Goal: Information Seeking & Learning: Check status

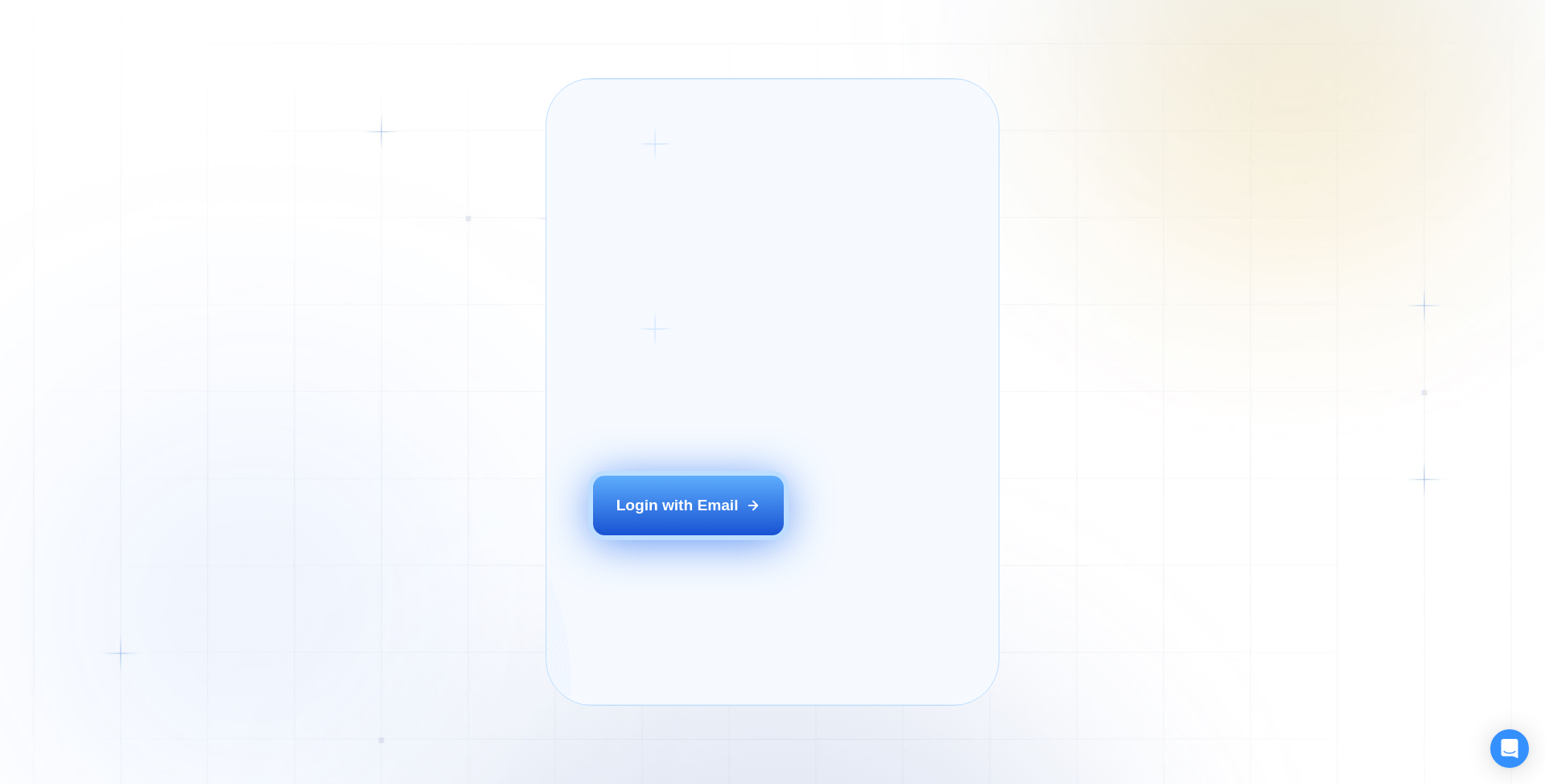
click at [678, 524] on button "Login with Email" at bounding box center [689, 505] width 192 height 60
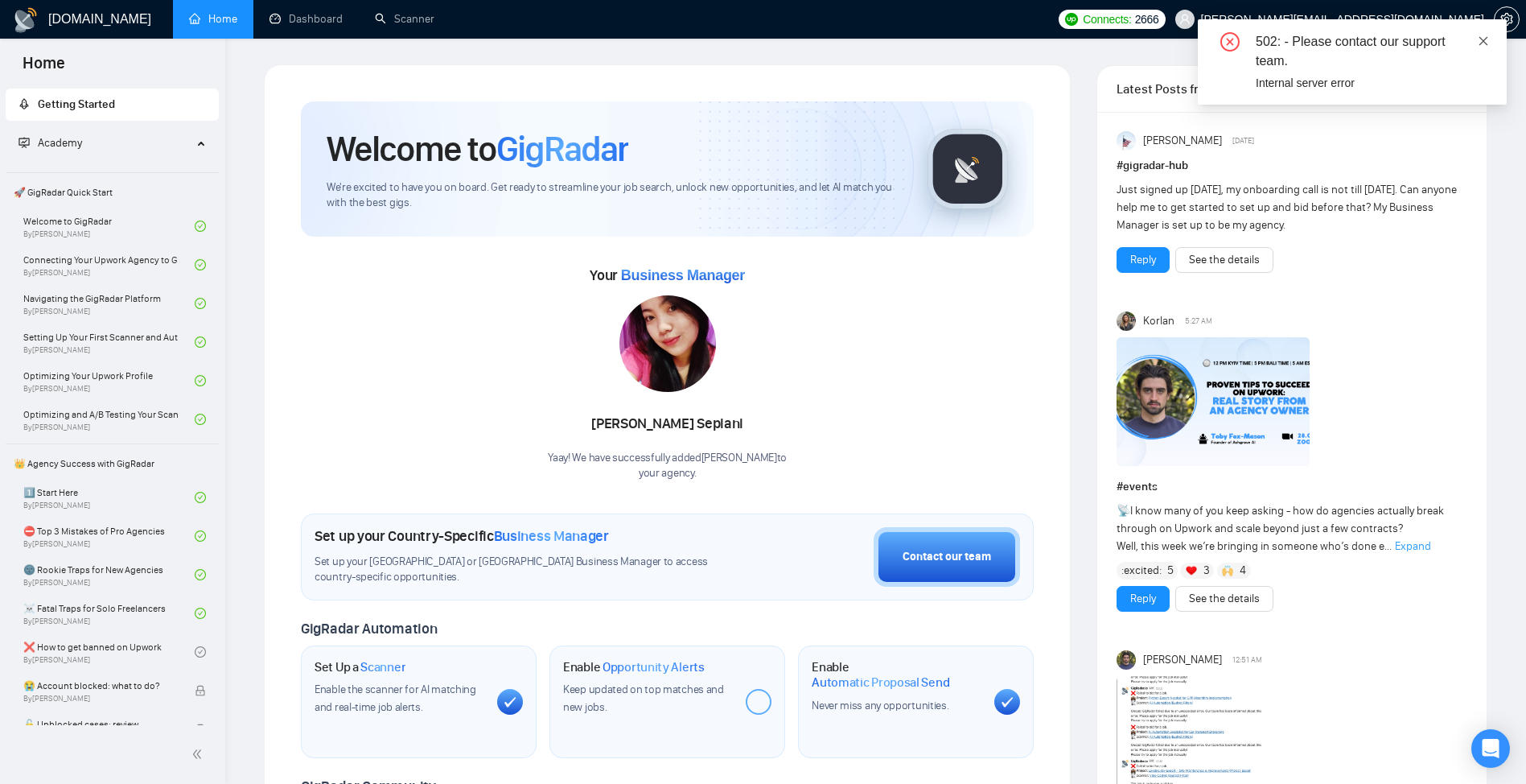
click at [1481, 44] on icon "close" at bounding box center [1483, 40] width 11 height 11
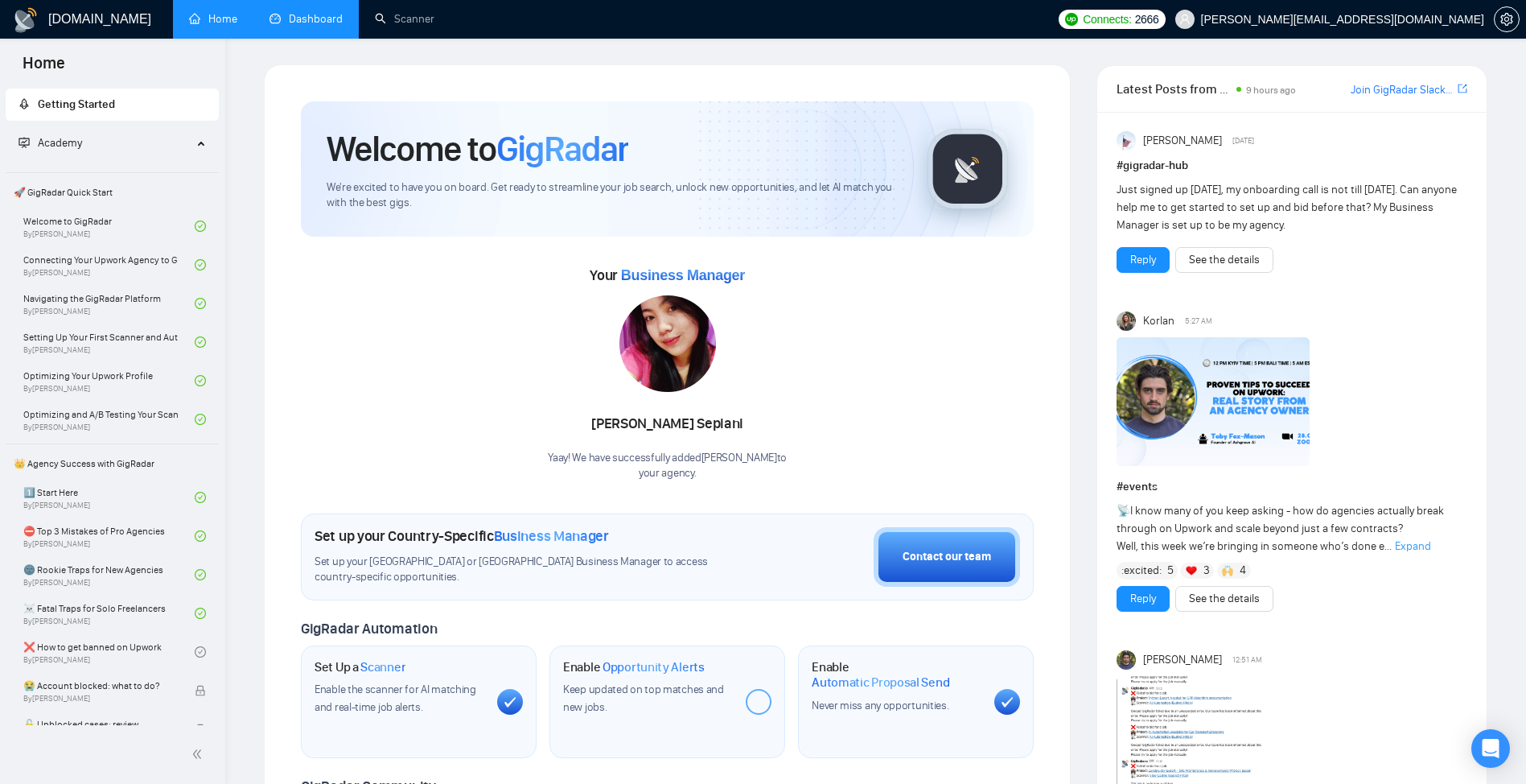
click at [293, 26] on link "Dashboard" at bounding box center [306, 18] width 73 height 13
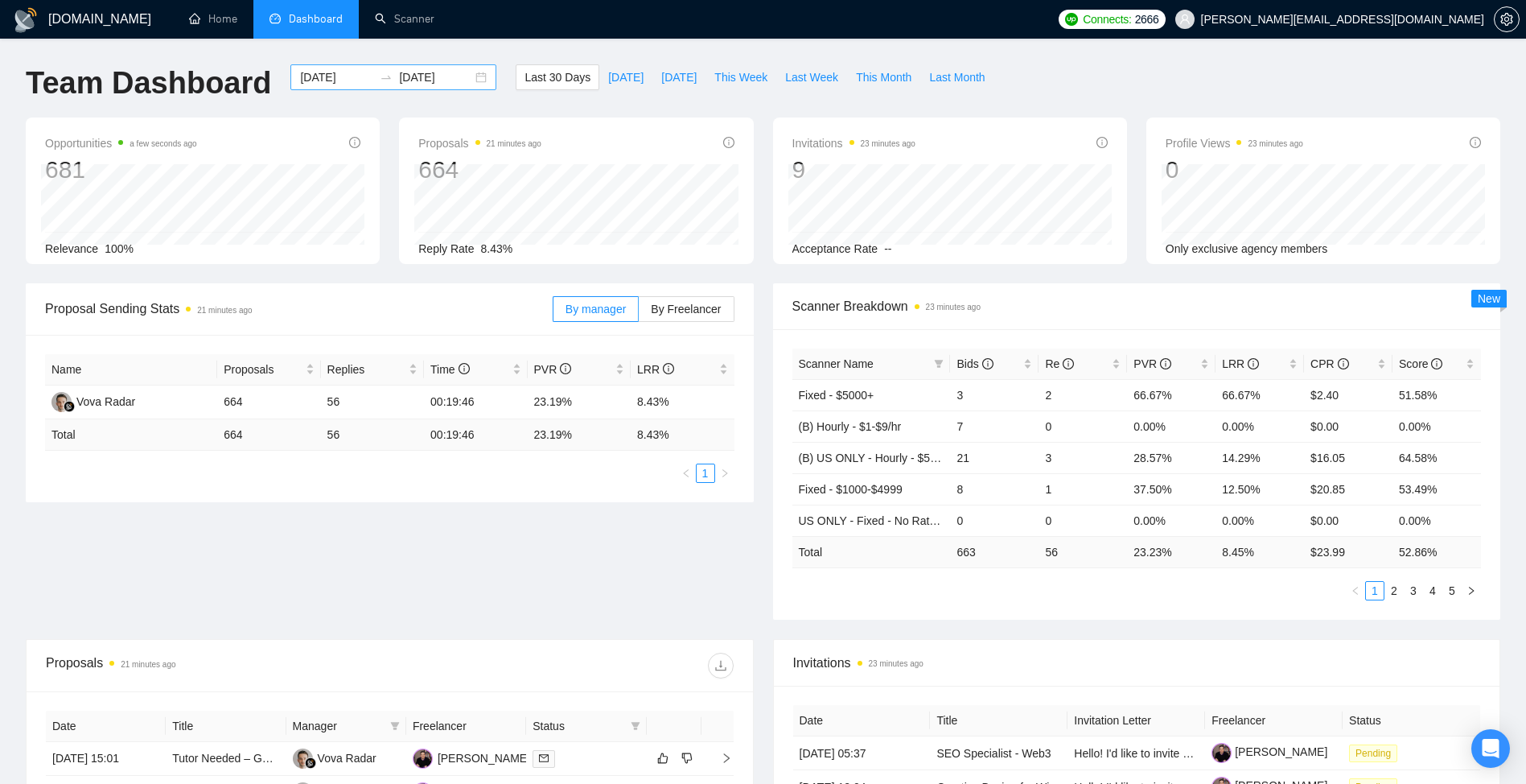
click at [324, 79] on input "[DATE]" at bounding box center [336, 76] width 73 height 18
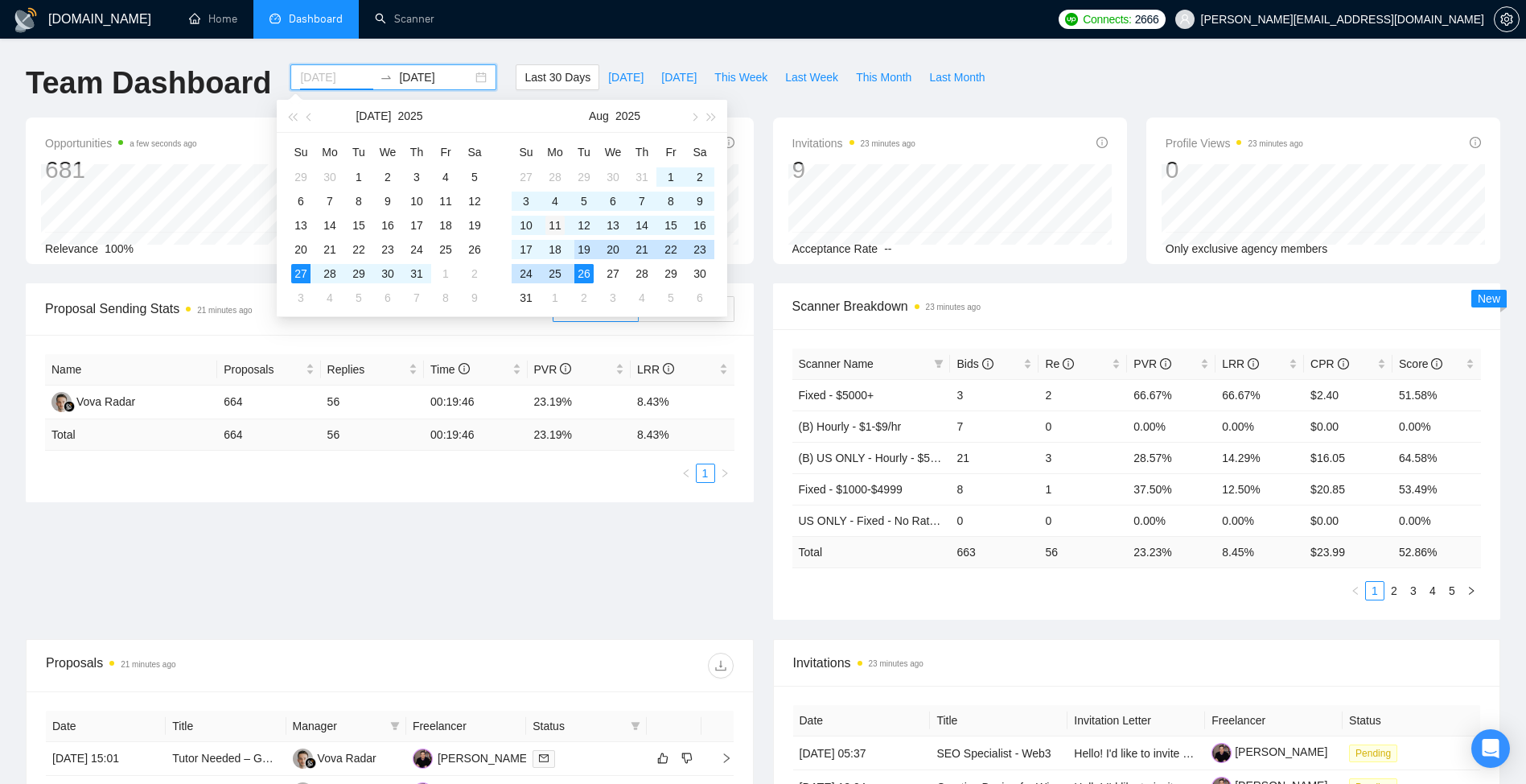
type input "[DATE]"
click at [549, 221] on div "11" at bounding box center [555, 225] width 19 height 19
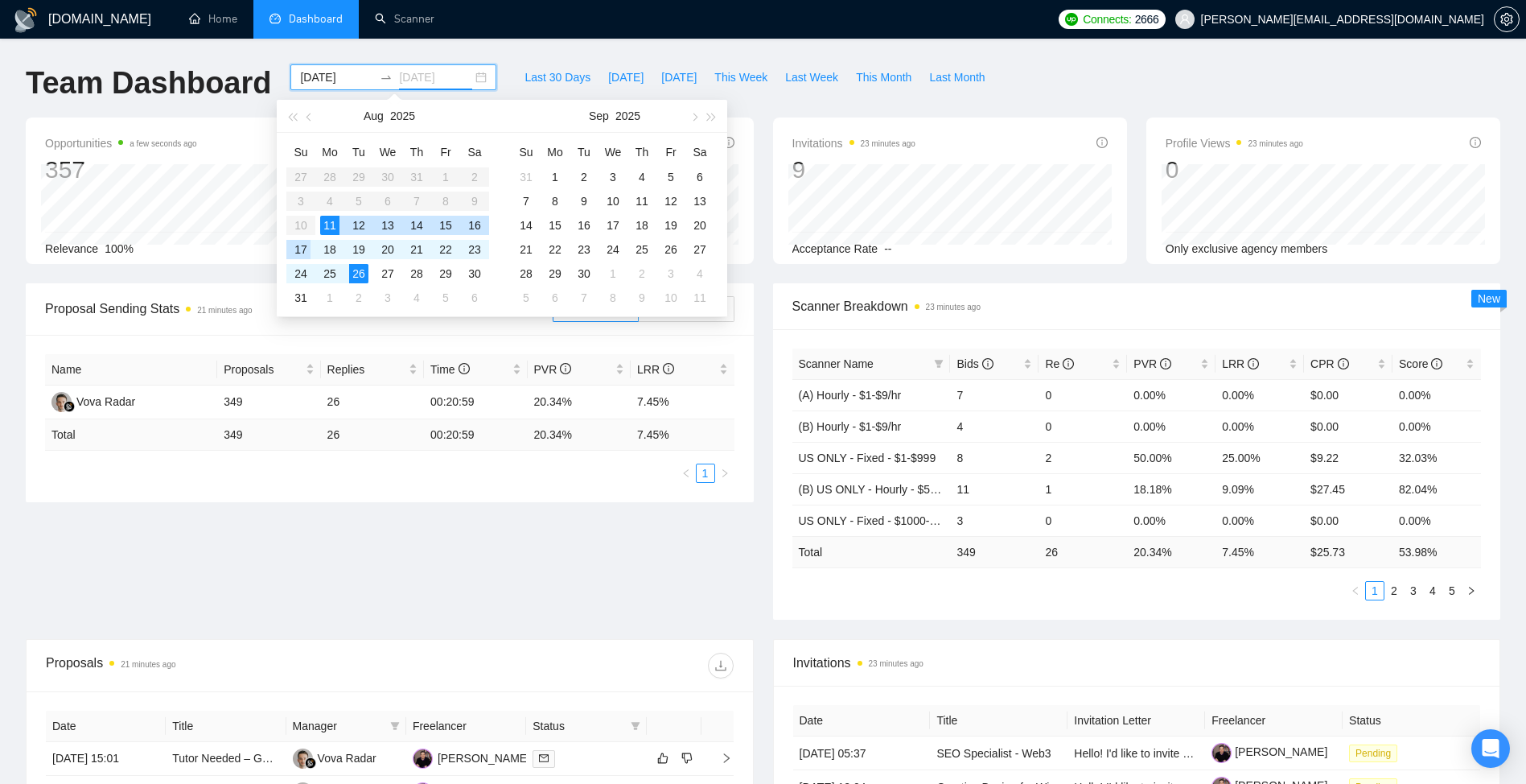
click at [301, 252] on div "17" at bounding box center [301, 249] width 19 height 19
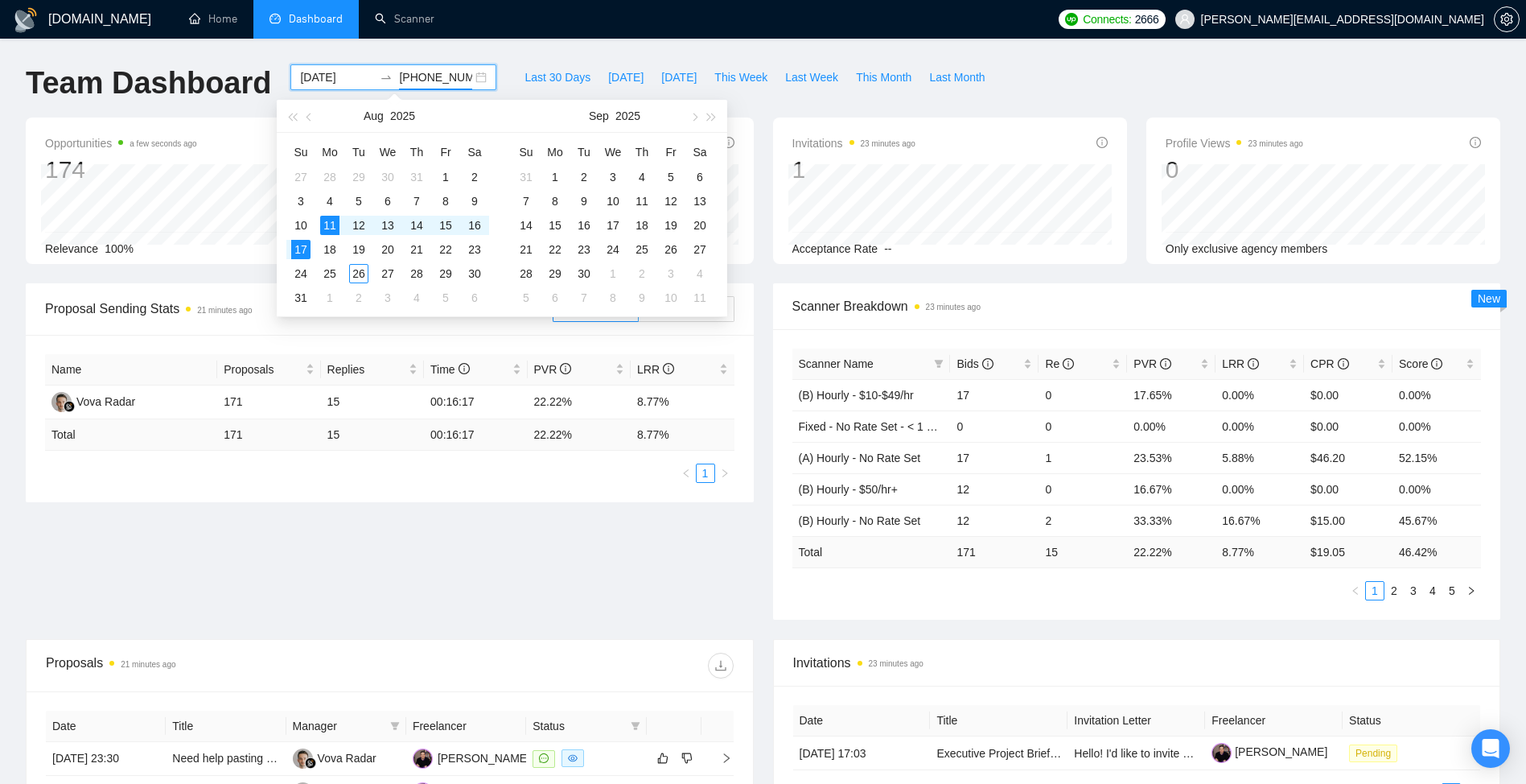
type input "[DATE]"
click at [180, 71] on h1 "Team Dashboard" at bounding box center [149, 83] width 245 height 38
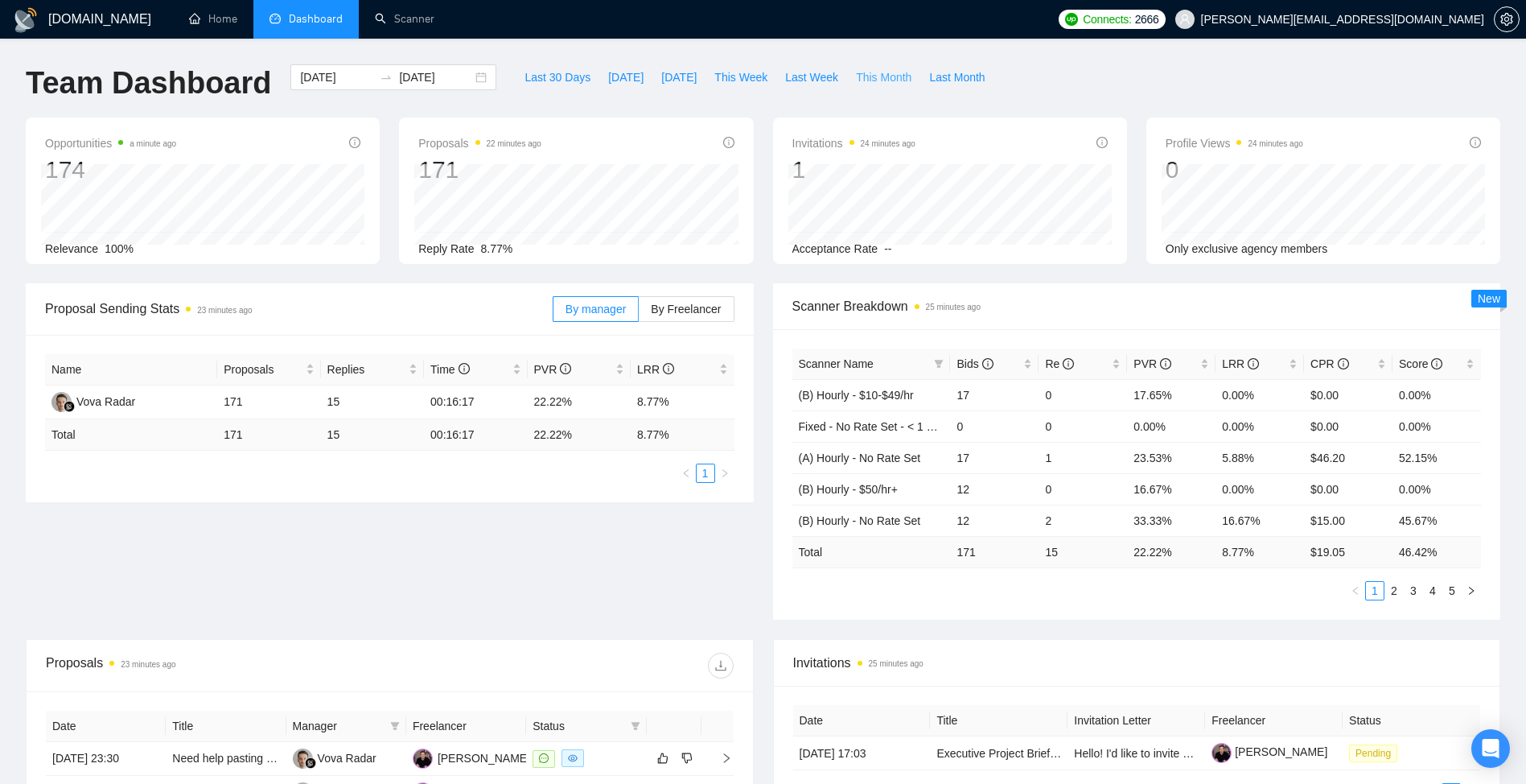
click at [862, 74] on span "This Month" at bounding box center [884, 76] width 55 height 18
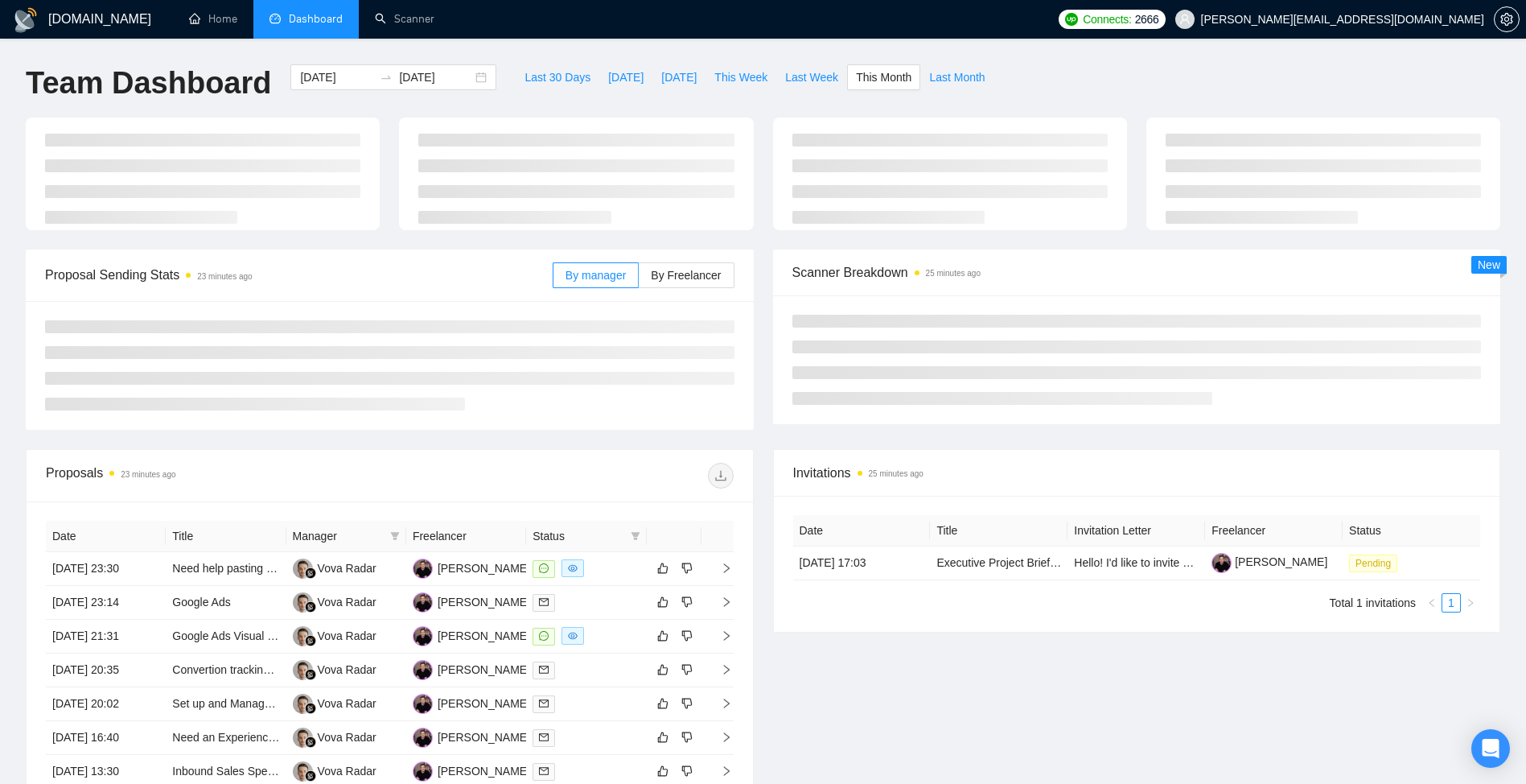
type input "[DATE]"
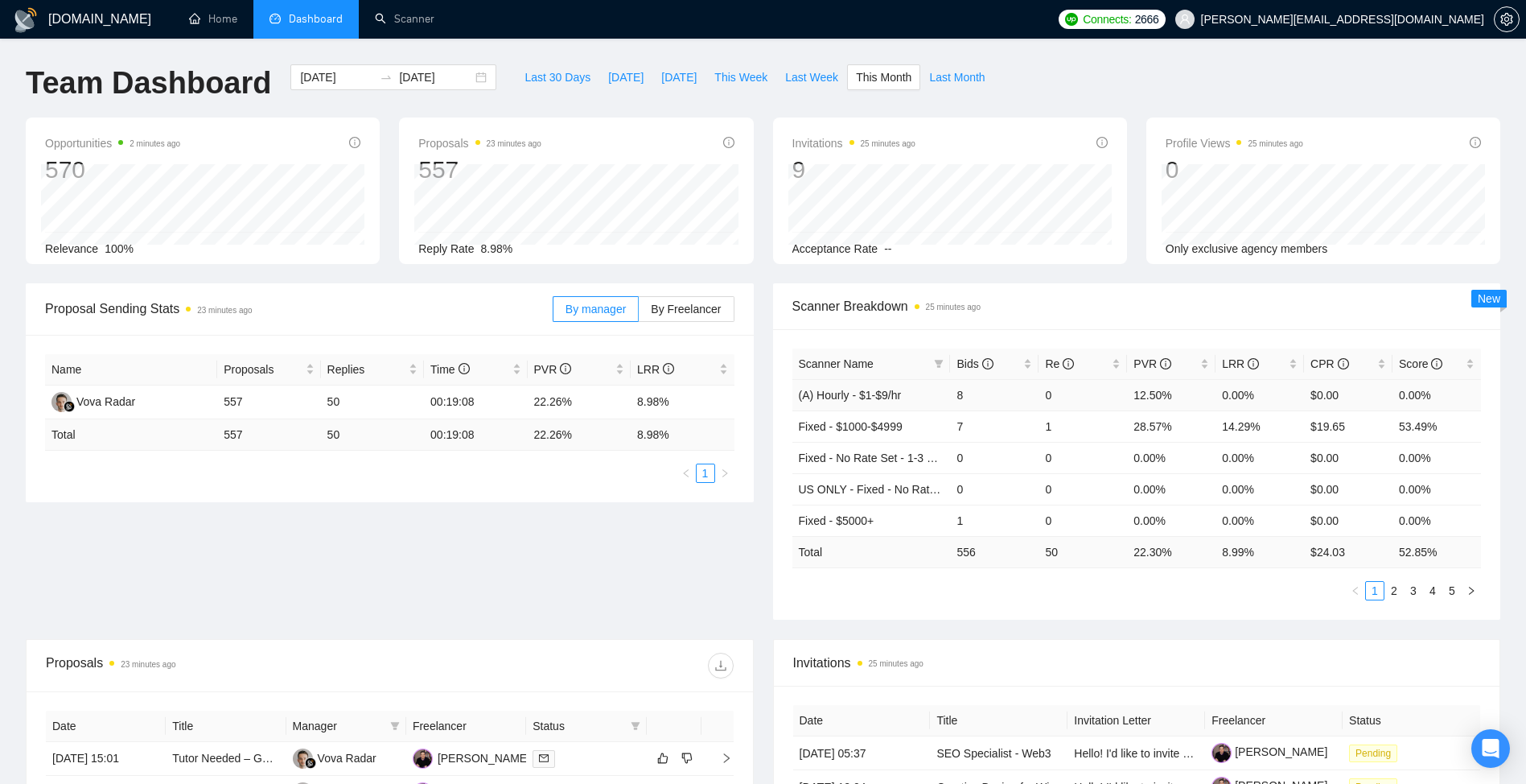
scroll to position [282, 0]
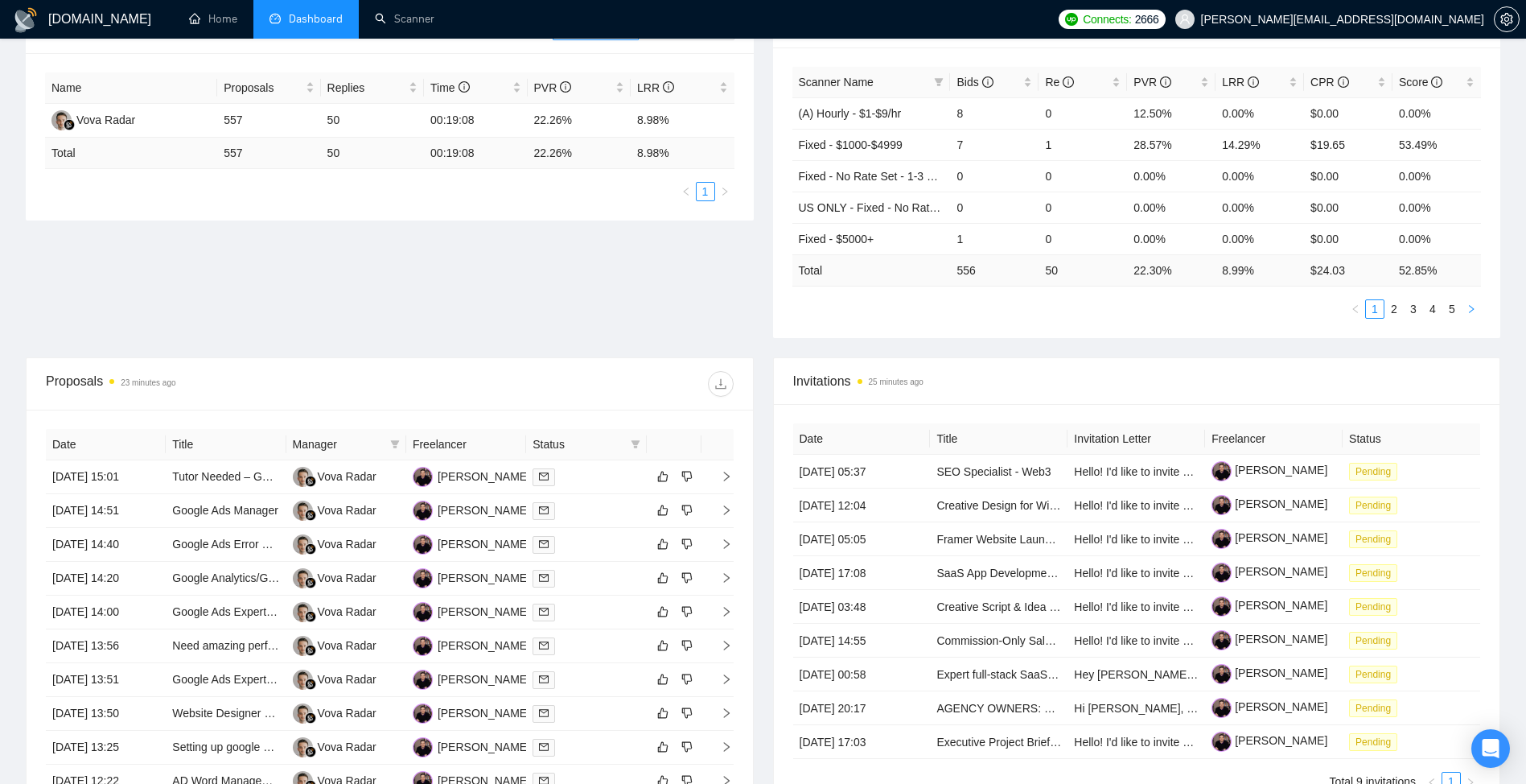
click at [1473, 305] on icon "right" at bounding box center [1471, 308] width 9 height 9
click at [946, 316] on ul "1 2 3 4 5" at bounding box center [1137, 308] width 690 height 19
